Goal: Navigation & Orientation: Understand site structure

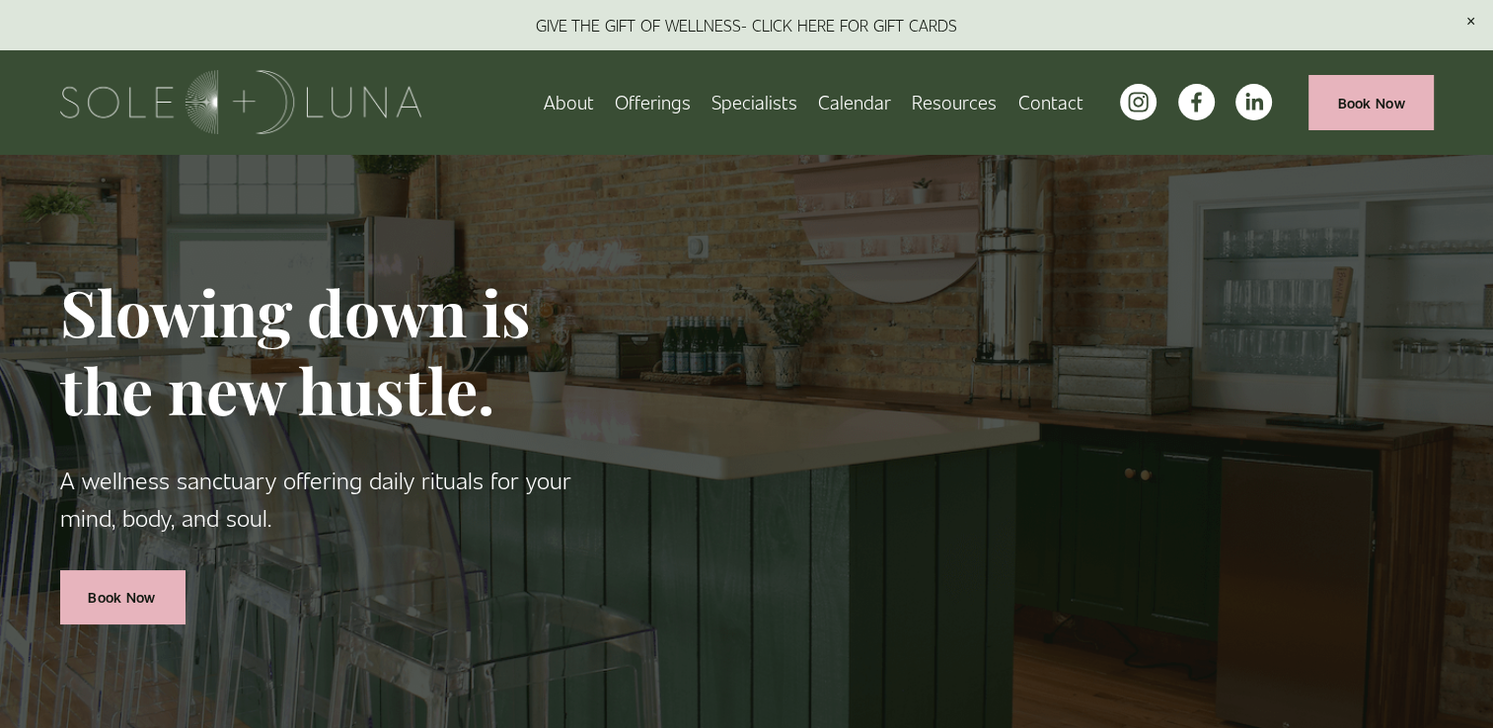
click at [0, 0] on span "Wellness Experiences" at bounding box center [0, 0] width 0 height 0
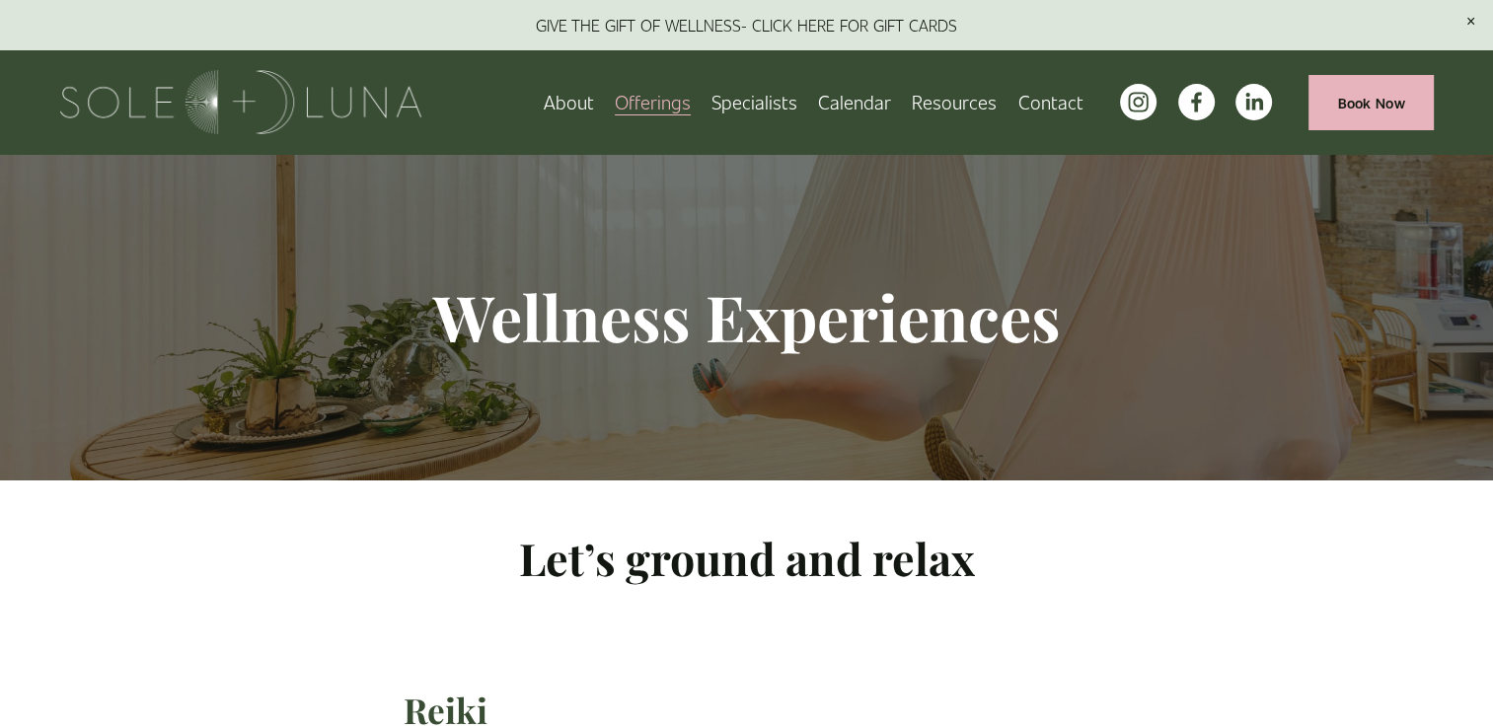
click at [0, 0] on span "Rituals" at bounding box center [0, 0] width 0 height 0
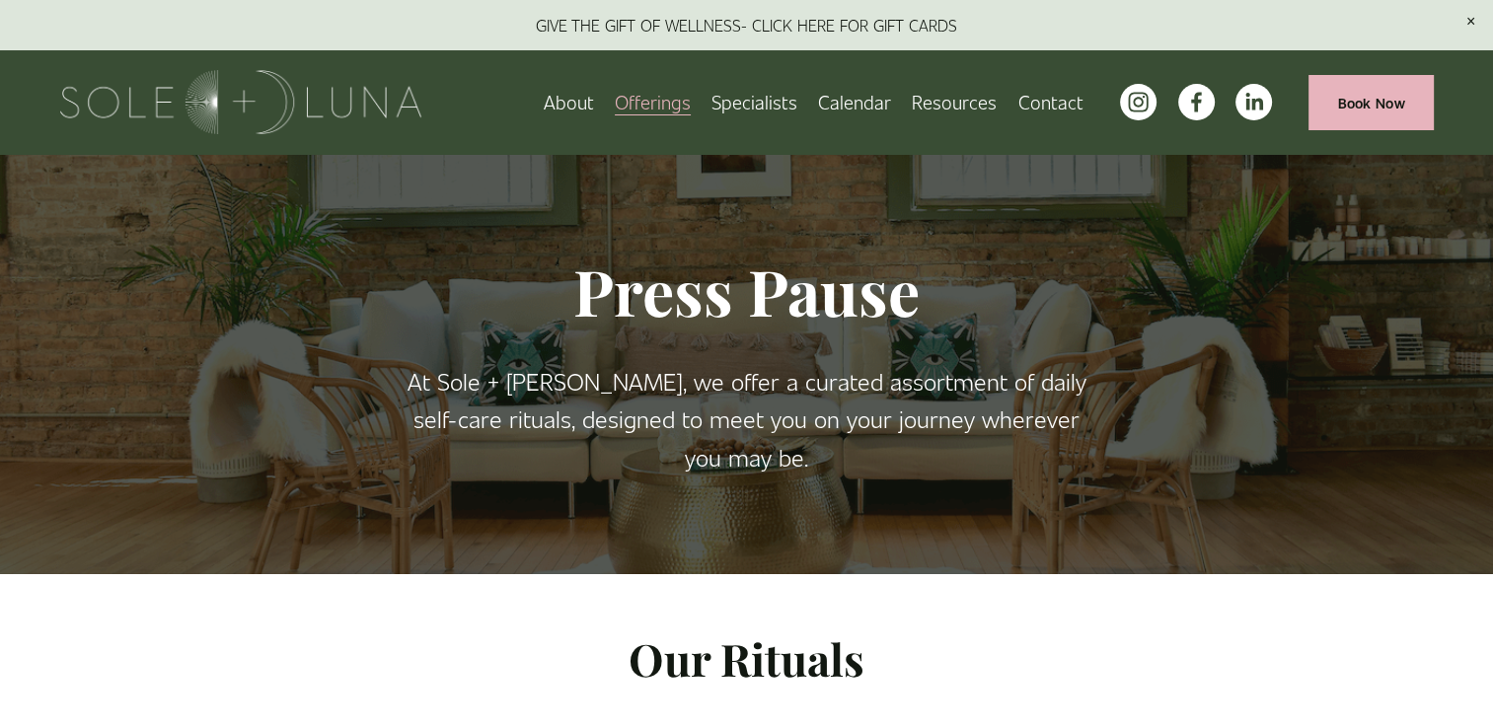
click at [0, 0] on span "Retail" at bounding box center [0, 0] width 0 height 0
click at [0, 0] on span "Meditations" at bounding box center [0, 0] width 0 height 0
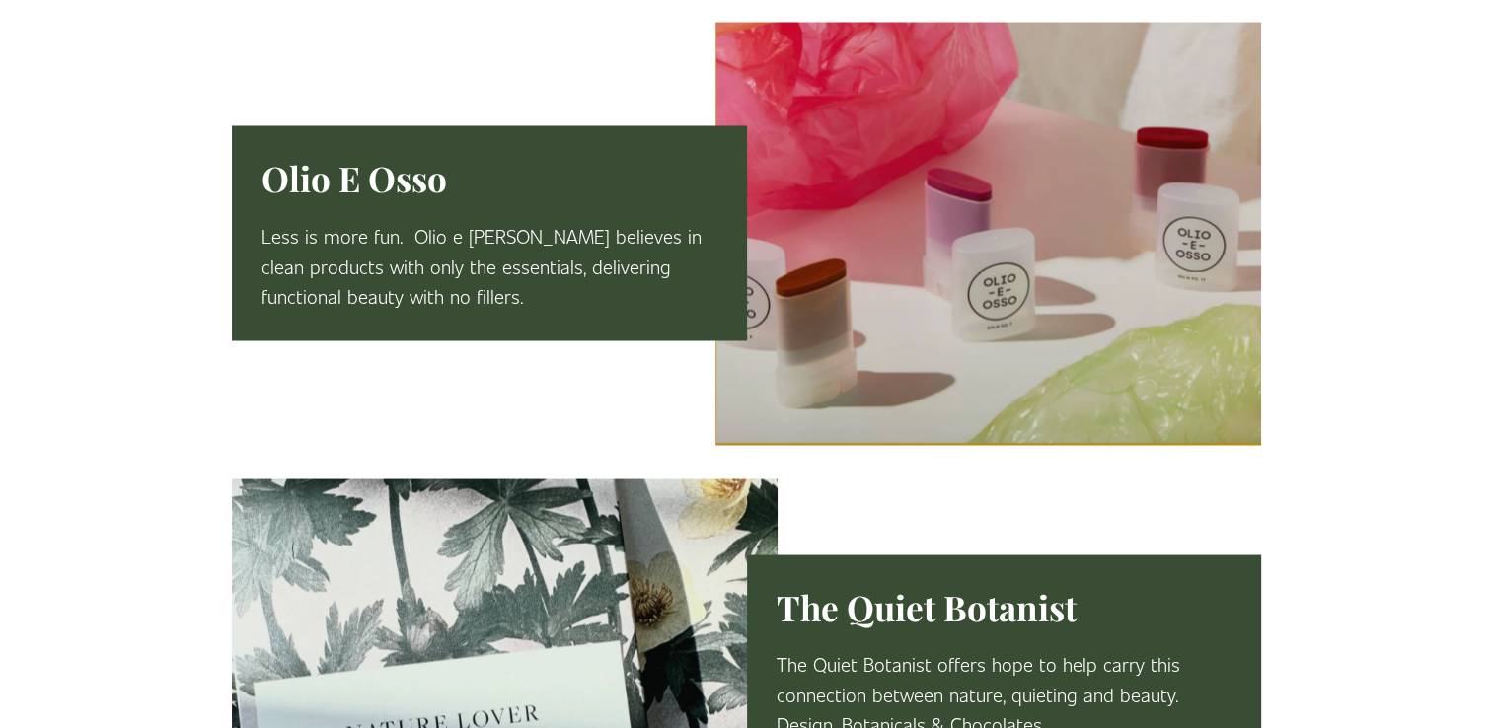
scroll to position [3867, 0]
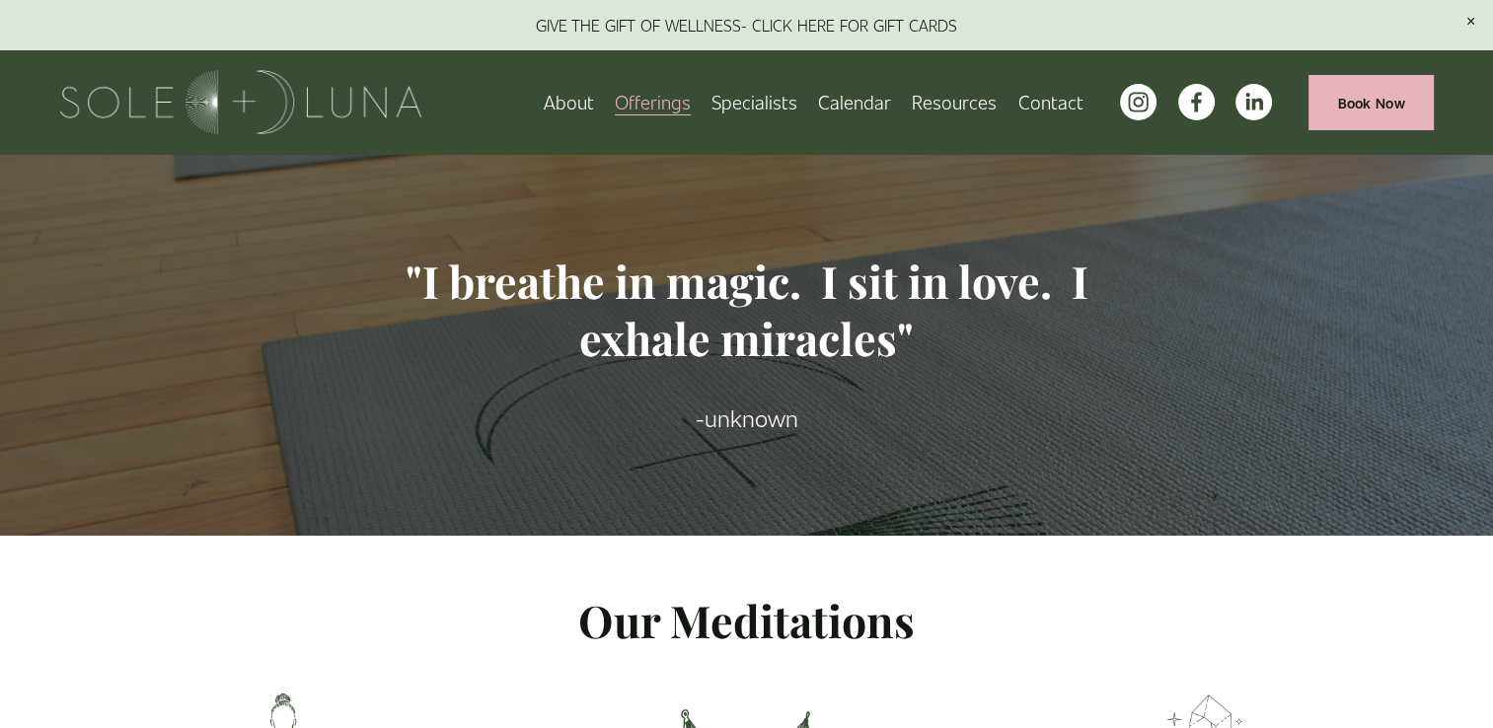
click at [868, 98] on link "Calendar" at bounding box center [854, 102] width 73 height 35
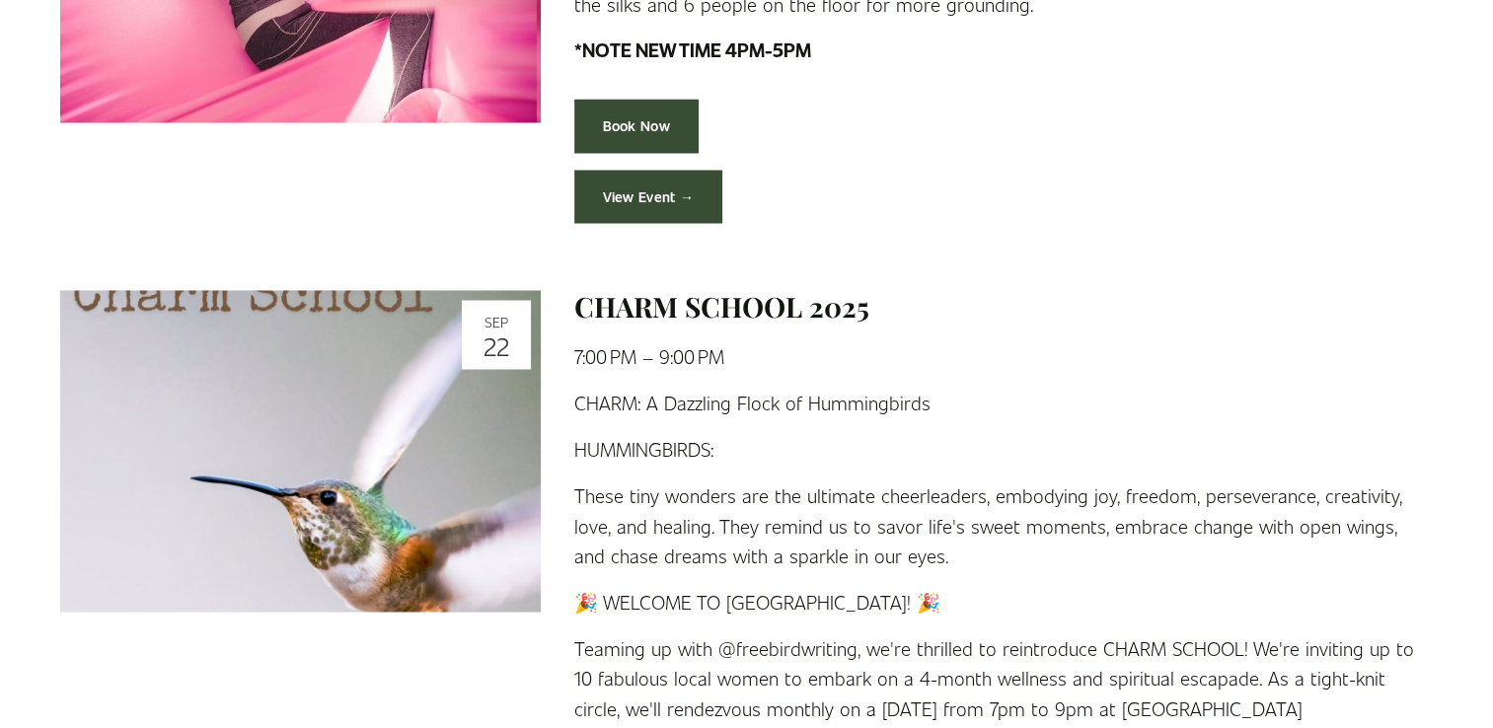
scroll to position [3494, 0]
